Goal: Find specific page/section: Find specific page/section

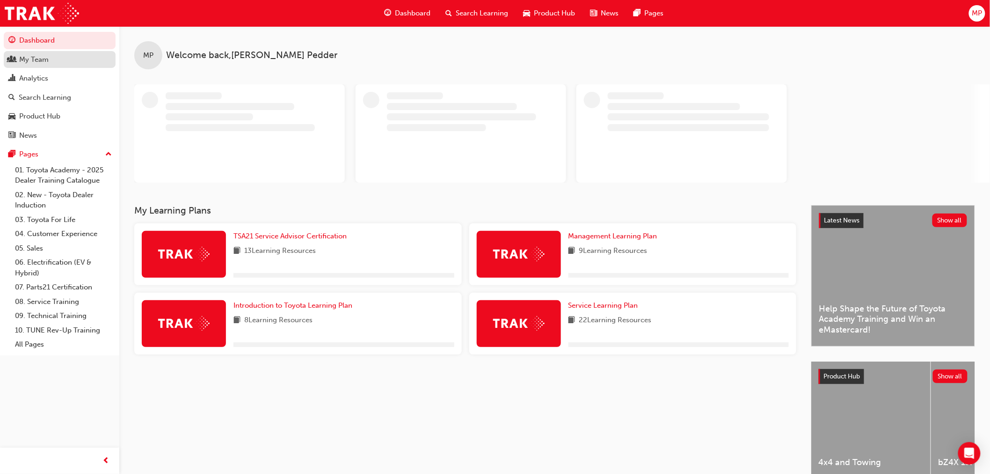
drag, startPoint x: 44, startPoint y: 59, endPoint x: 64, endPoint y: 63, distance: 20.9
click at [44, 59] on div "My Team" at bounding box center [33, 59] width 29 height 11
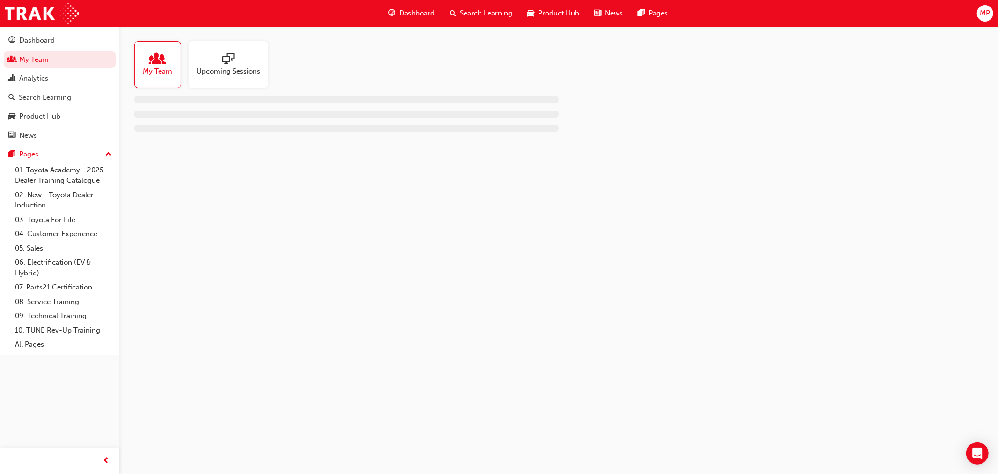
click at [165, 63] on div at bounding box center [157, 59] width 29 height 13
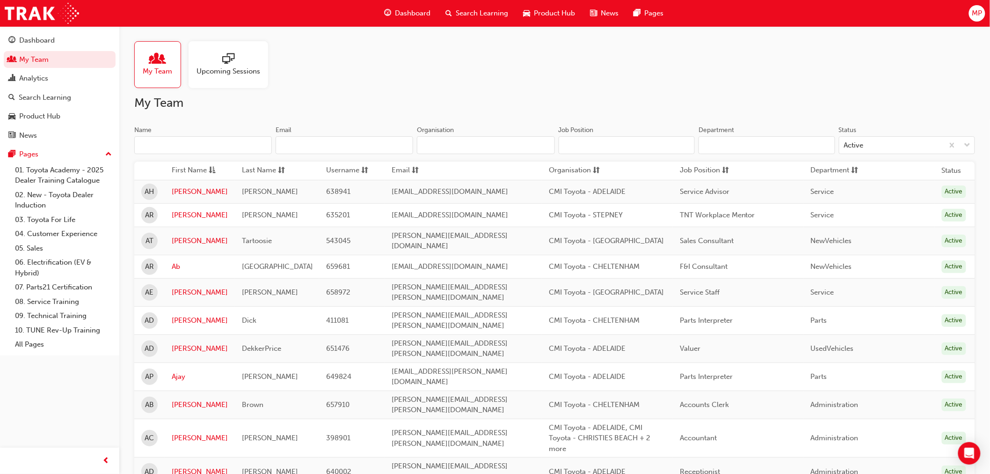
click at [188, 146] on input "Name" at bounding box center [203, 145] width 138 height 18
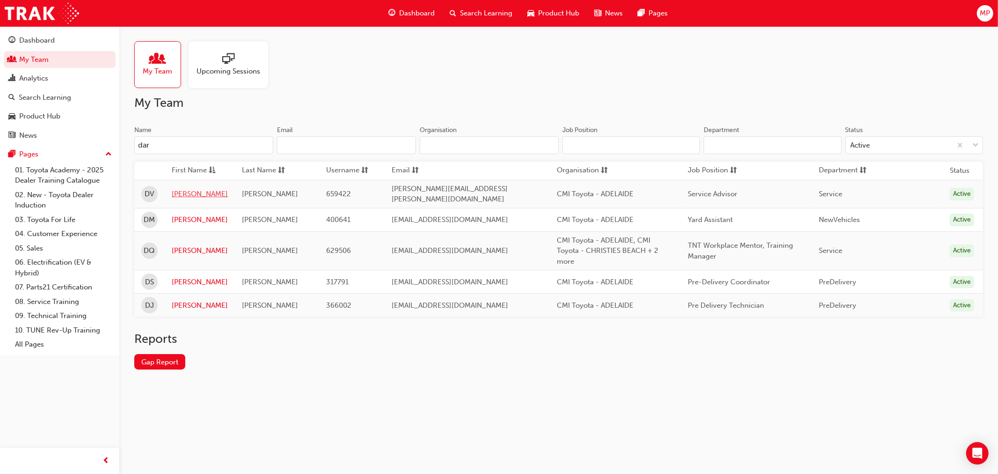
type input "dar"
click at [188, 192] on link "[PERSON_NAME]" at bounding box center [200, 194] width 56 height 11
